Goal: Information Seeking & Learning: Learn about a topic

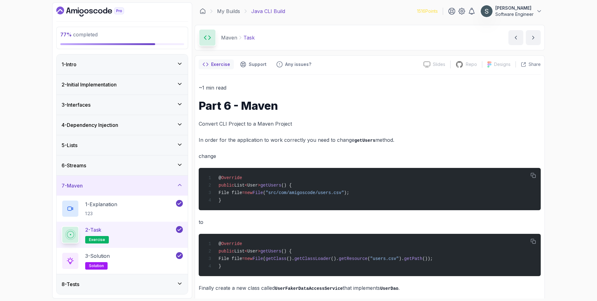
scroll to position [125, 0]
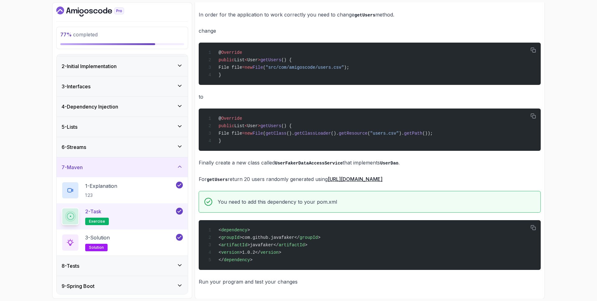
drag, startPoint x: 98, startPoint y: 10, endPoint x: 93, endPoint y: 11, distance: 5.1
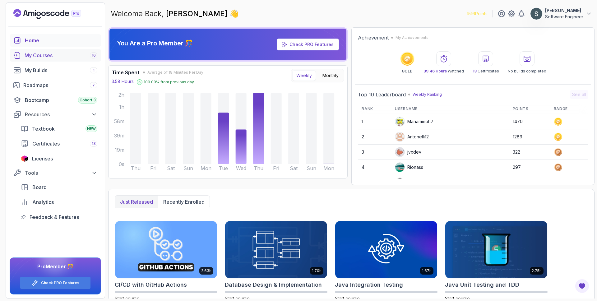
click at [48, 58] on div "My Courses 16" at bounding box center [61, 55] width 73 height 7
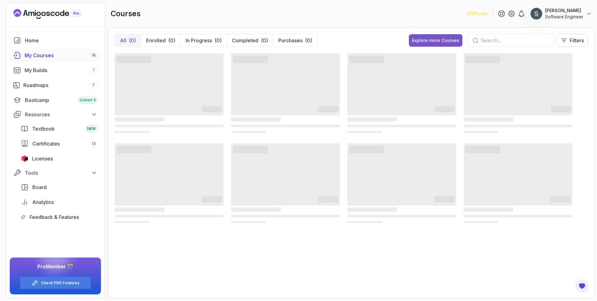
click at [441, 40] on div "Explore more Courses" at bounding box center [435, 40] width 47 height 6
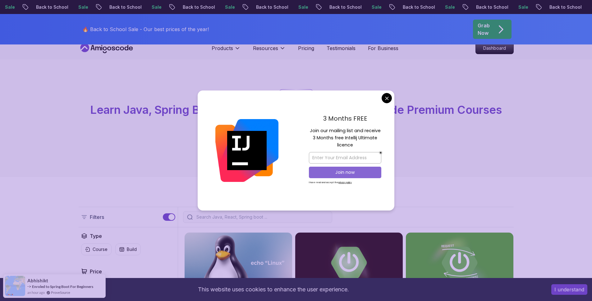
scroll to position [20, 0]
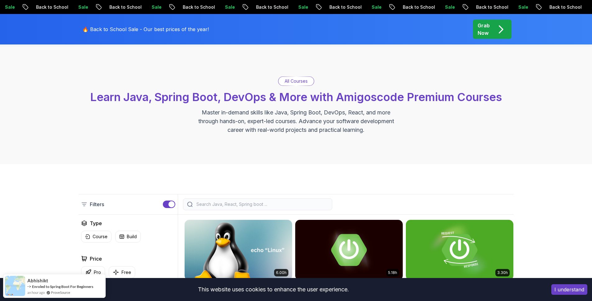
click at [303, 199] on div at bounding box center [257, 204] width 149 height 12
click at [302, 202] on input "search" at bounding box center [261, 204] width 133 height 6
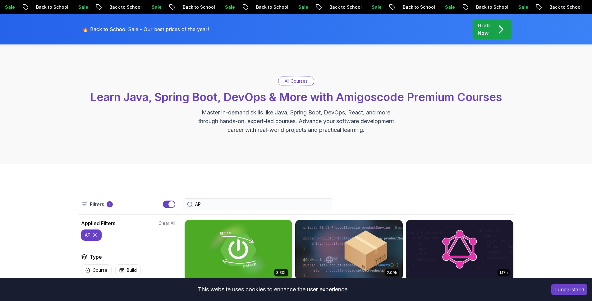
type input "API"
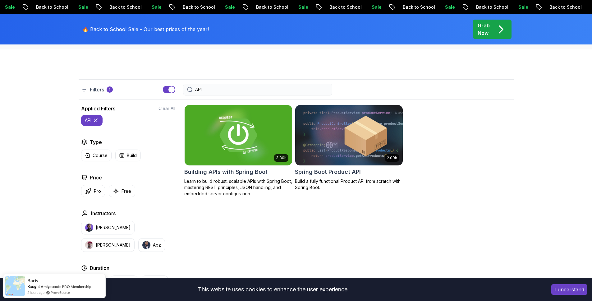
scroll to position [135, 0]
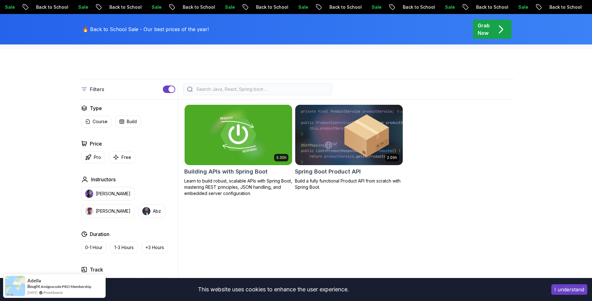
click at [381, 122] on img at bounding box center [349, 134] width 113 height 63
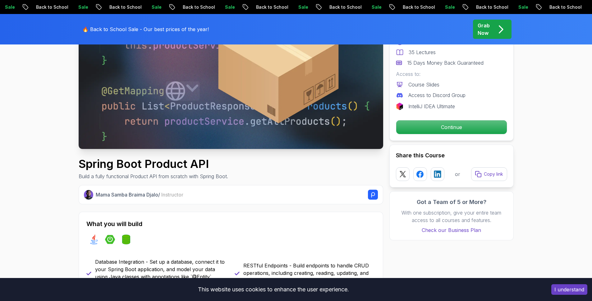
scroll to position [112, 0]
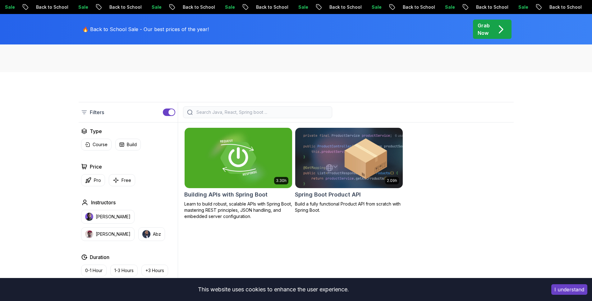
scroll to position [135, 0]
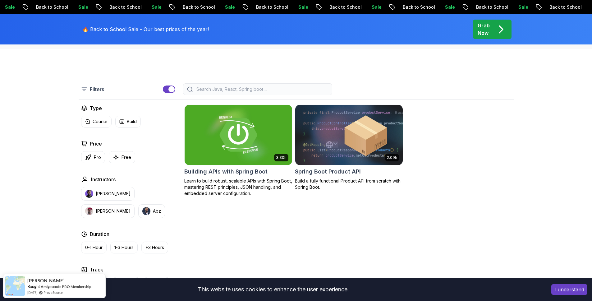
click at [221, 139] on img at bounding box center [238, 134] width 113 height 63
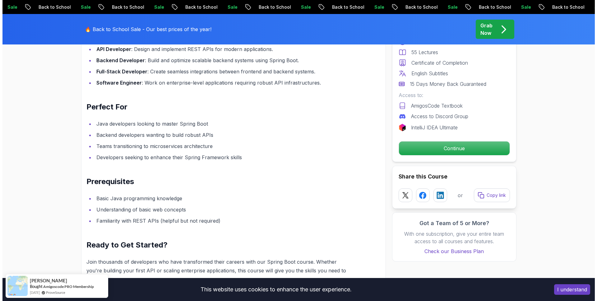
scroll to position [715, 0]
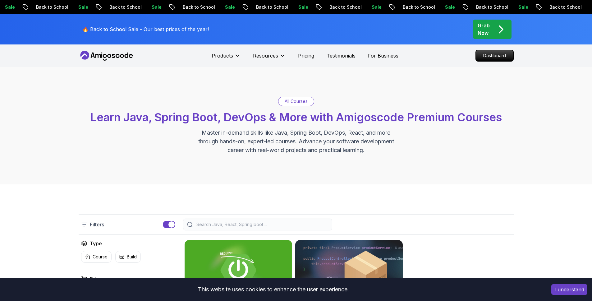
click at [107, 56] on icon at bounding box center [107, 56] width 56 height 10
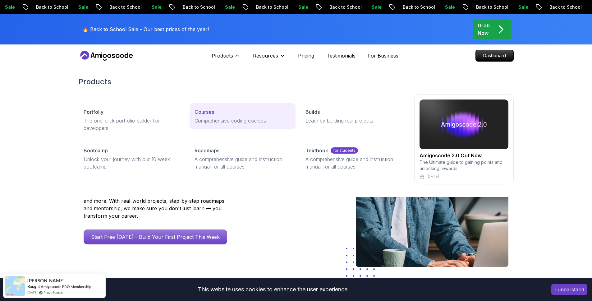
click at [210, 112] on p "Courses" at bounding box center [205, 111] width 20 height 7
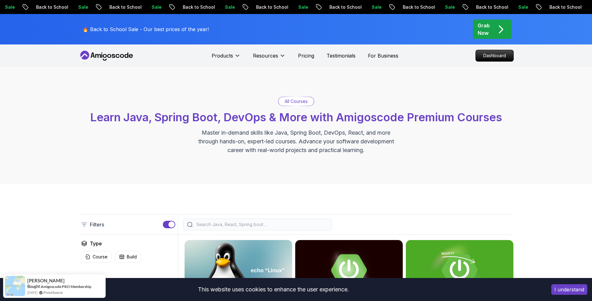
click at [104, 56] on icon at bounding box center [107, 56] width 56 height 10
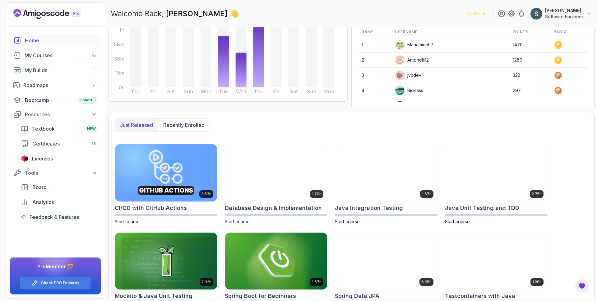
scroll to position [98, 0]
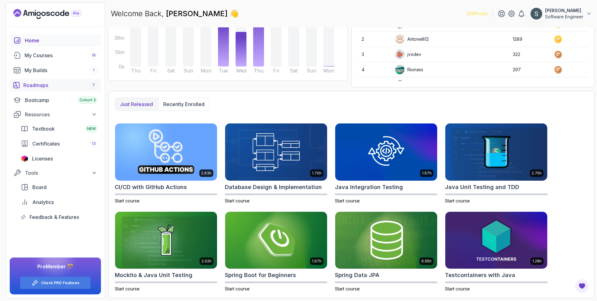
click at [50, 85] on div "Roadmaps 7" at bounding box center [60, 84] width 74 height 7
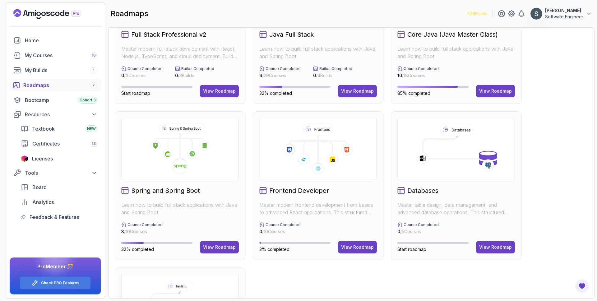
scroll to position [104, 0]
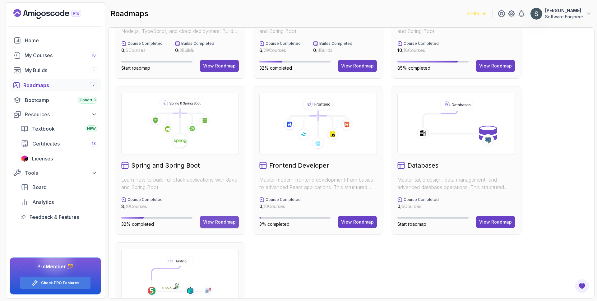
click at [217, 222] on div "View Roadmap" at bounding box center [219, 222] width 33 height 6
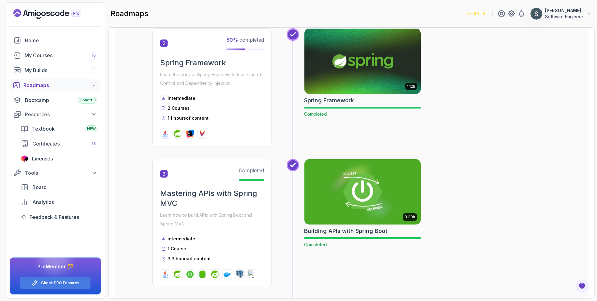
scroll to position [290, 0]
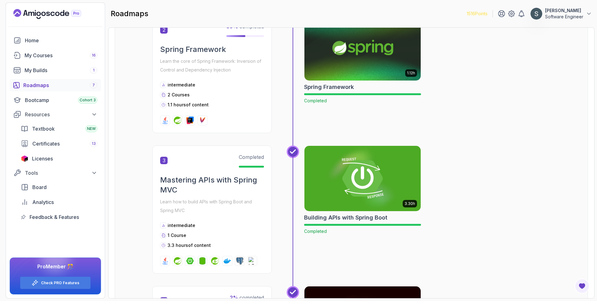
click at [363, 184] on img at bounding box center [363, 178] width 122 height 68
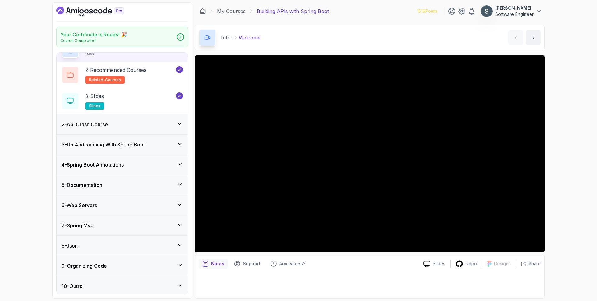
scroll to position [39, 0]
